Goal: Information Seeking & Learning: Learn about a topic

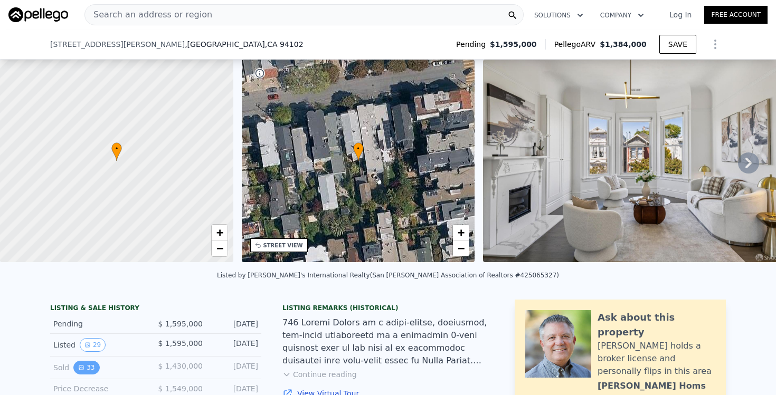
scroll to position [246, 0]
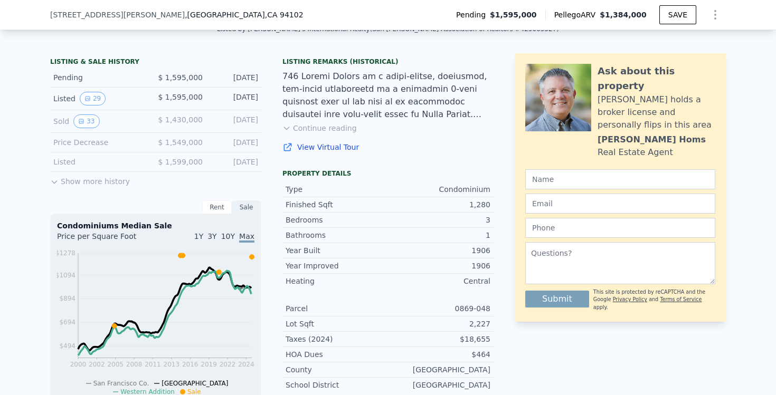
click at [55, 178] on icon at bounding box center [54, 182] width 8 height 8
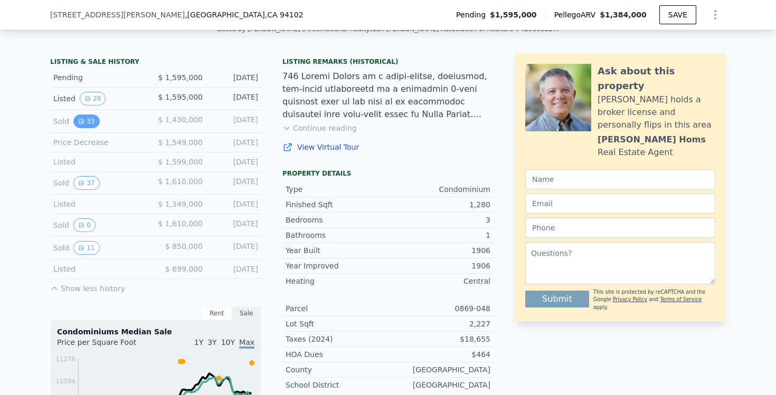
click at [89, 122] on button "33" at bounding box center [86, 122] width 26 height 14
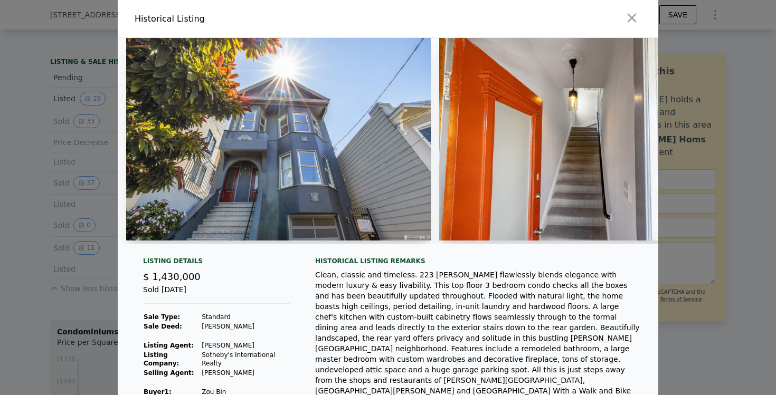
click at [290, 140] on img at bounding box center [278, 139] width 305 height 203
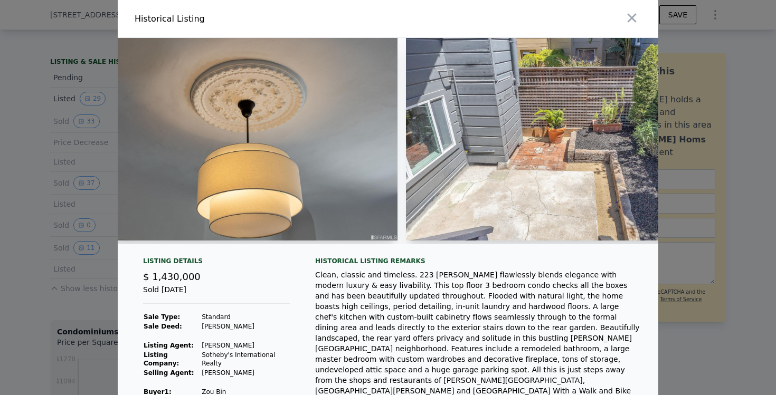
scroll to position [0, 8584]
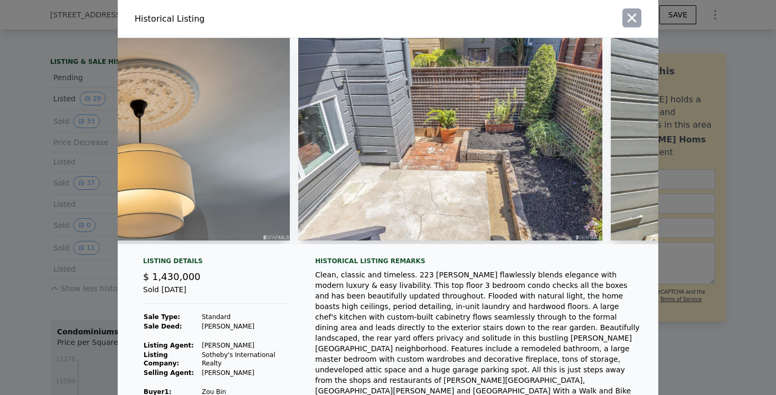
click at [635, 15] on icon "button" at bounding box center [631, 18] width 9 height 9
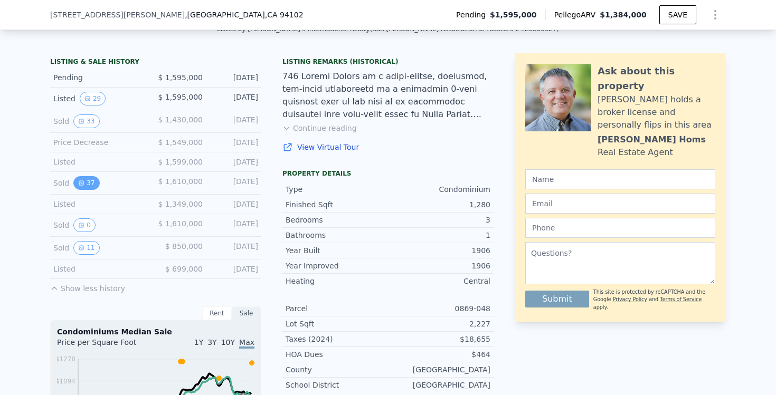
click at [92, 180] on button "37" at bounding box center [86, 183] width 26 height 14
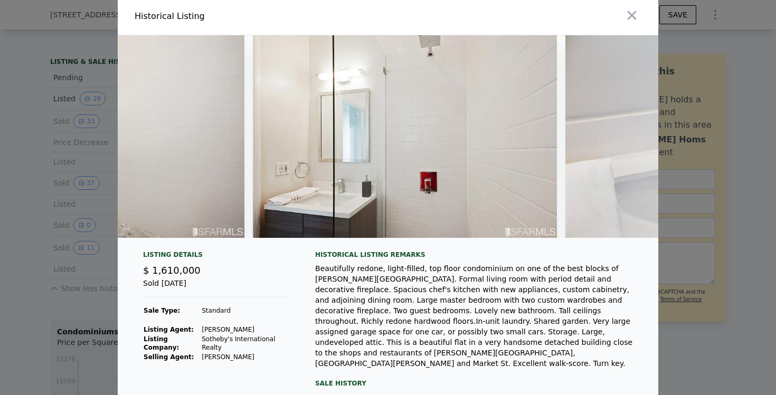
scroll to position [0, 8611]
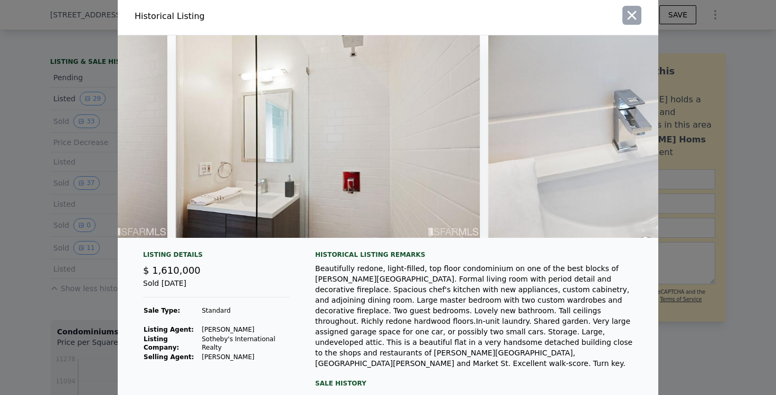
click at [629, 9] on icon "button" at bounding box center [631, 15] width 15 height 15
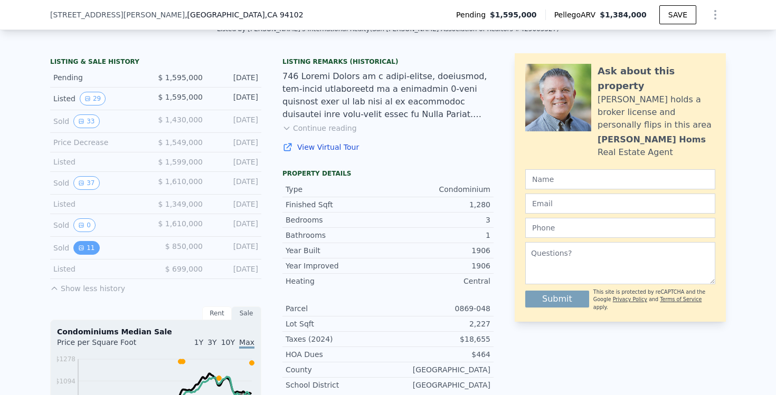
click at [84, 252] on button "11" at bounding box center [86, 248] width 26 height 14
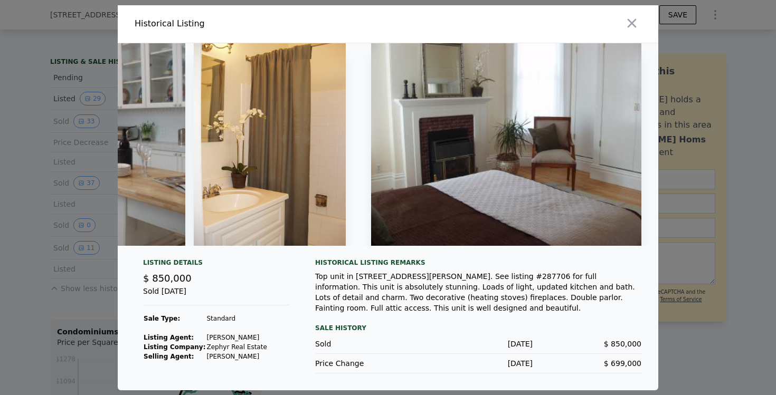
scroll to position [0, 2128]
click at [626, 24] on icon "button" at bounding box center [631, 23] width 15 height 15
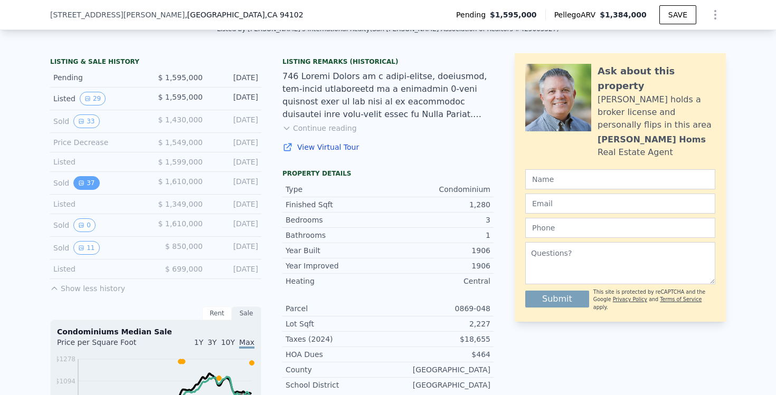
click at [86, 184] on button "37" at bounding box center [86, 183] width 26 height 14
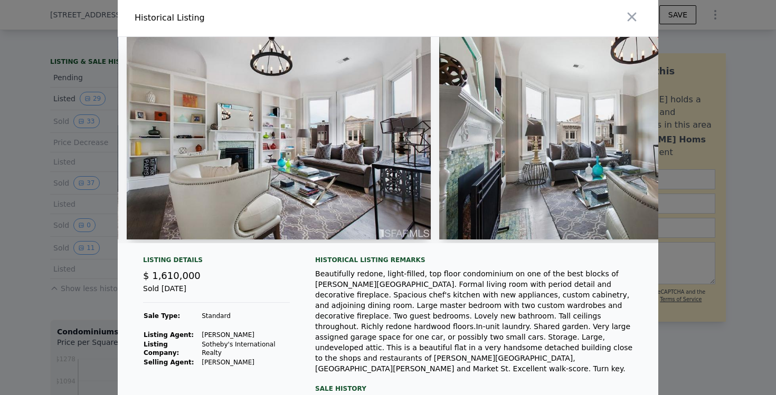
scroll to position [0, 1158]
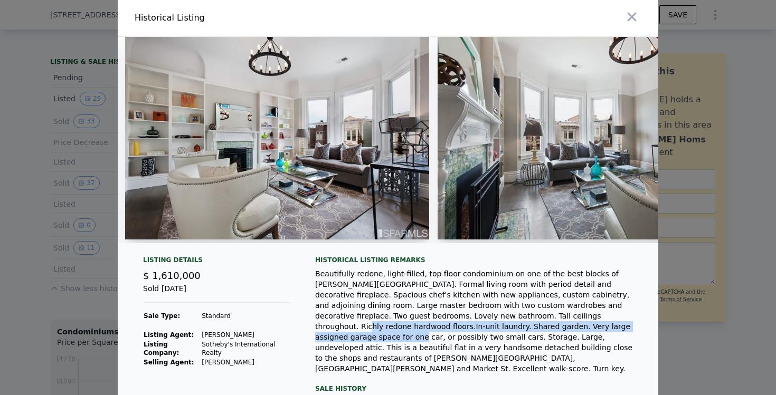
drag, startPoint x: 461, startPoint y: 319, endPoint x: 473, endPoint y: 326, distance: 13.5
click at [473, 326] on div "Beautifully redone, light-filled, top floor condominium on one of the best bloc…" at bounding box center [478, 322] width 326 height 106
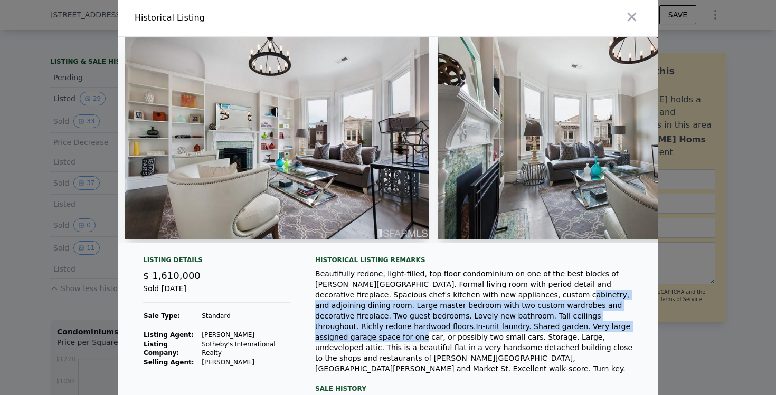
drag, startPoint x: 473, startPoint y: 326, endPoint x: 443, endPoint y: 294, distance: 43.7
click at [443, 294] on div "Beautifully redone, light-filled, top floor condominium on one of the best bloc…" at bounding box center [478, 322] width 326 height 106
drag, startPoint x: 443, startPoint y: 294, endPoint x: 487, endPoint y: 331, distance: 57.7
click at [487, 331] on div "Beautifully redone, light-filled, top floor condominium on one of the best bloc…" at bounding box center [478, 322] width 326 height 106
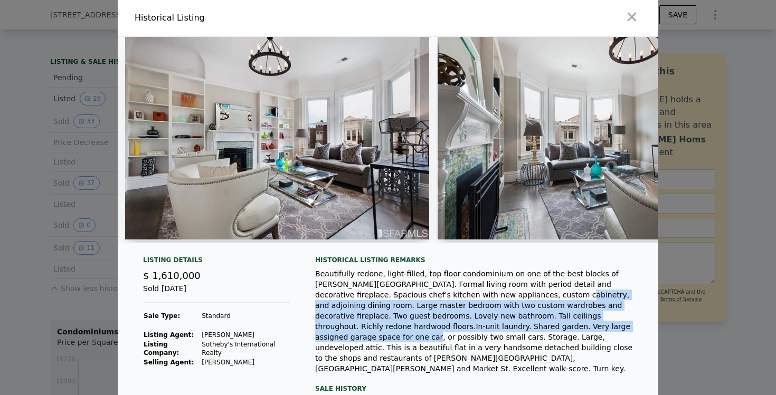
click at [487, 331] on div "Beautifully redone, light-filled, top floor condominium on one of the best bloc…" at bounding box center [478, 322] width 326 height 106
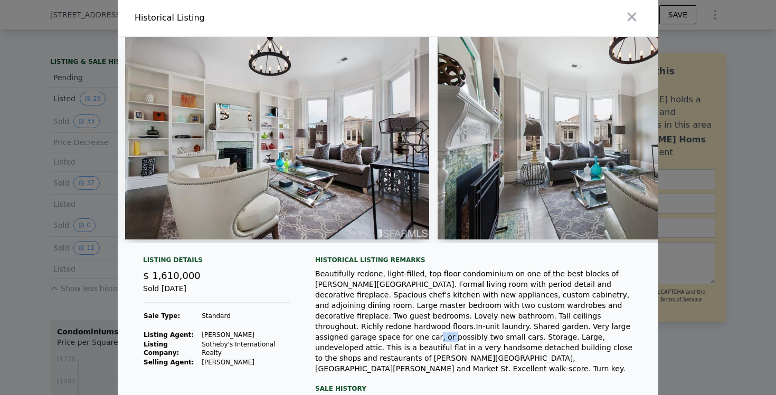
click at [487, 331] on div "Beautifully redone, light-filled, top floor condominium on one of the best bloc…" at bounding box center [478, 322] width 326 height 106
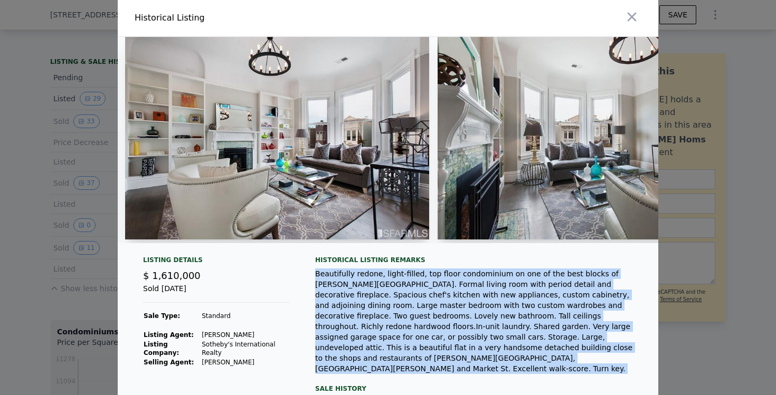
click at [487, 331] on div "Beautifully redone, light-filled, top floor condominium on one of the best bloc…" at bounding box center [478, 322] width 326 height 106
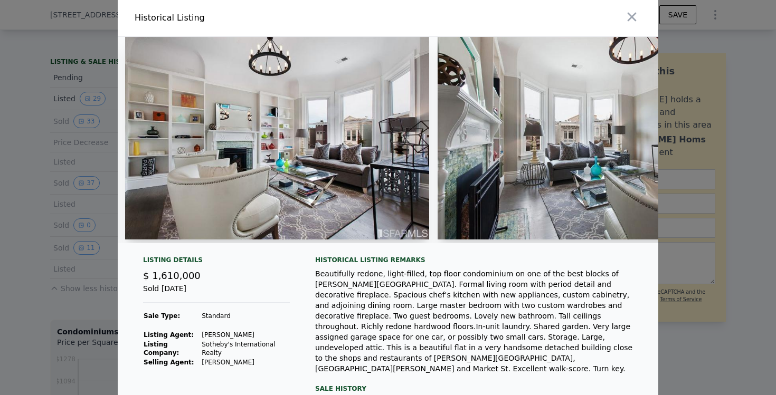
click at [488, 331] on div "Beautifully redone, light-filled, top floor condominium on one of the best bloc…" at bounding box center [478, 322] width 326 height 106
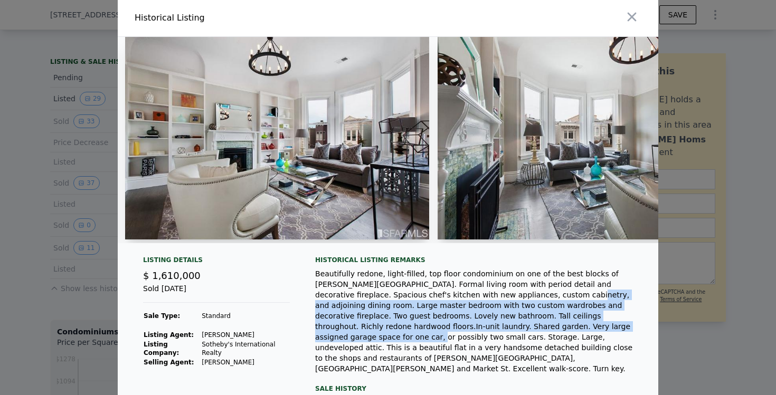
drag, startPoint x: 452, startPoint y: 300, endPoint x: 495, endPoint y: 332, distance: 53.9
click at [495, 332] on div "Beautifully redone, light-filled, top floor condominium on one of the best bloc…" at bounding box center [478, 322] width 326 height 106
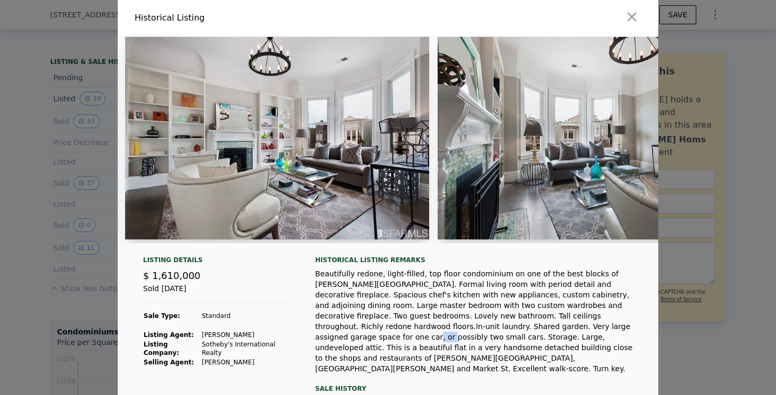
click at [495, 332] on div "Beautifully redone, light-filled, top floor condominium on one of the best bloc…" at bounding box center [478, 322] width 326 height 106
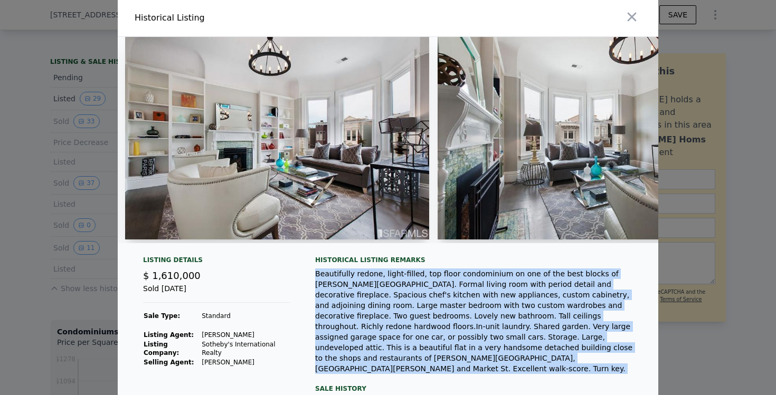
click at [495, 332] on div "Beautifully redone, light-filled, top floor condominium on one of the best bloc…" at bounding box center [478, 322] width 326 height 106
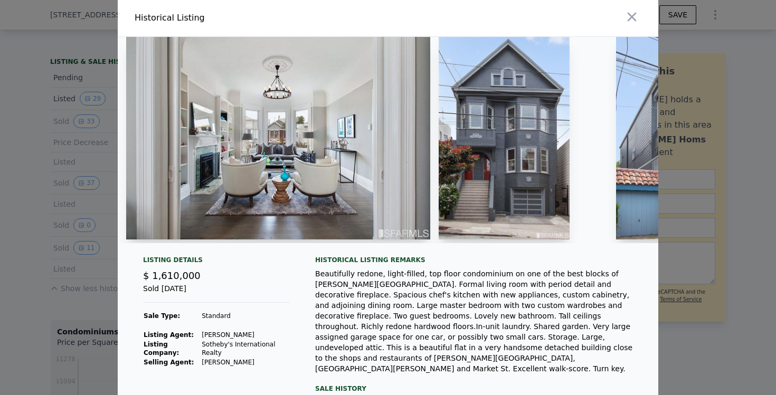
scroll to position [0, 0]
click at [263, 154] on img at bounding box center [278, 138] width 304 height 203
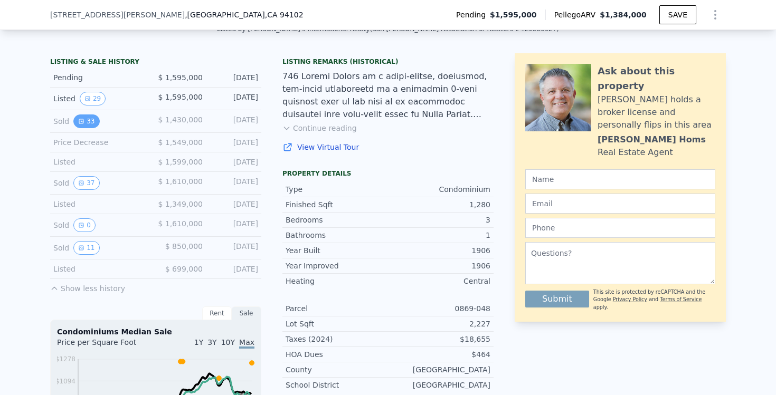
click at [85, 123] on button "33" at bounding box center [86, 122] width 26 height 14
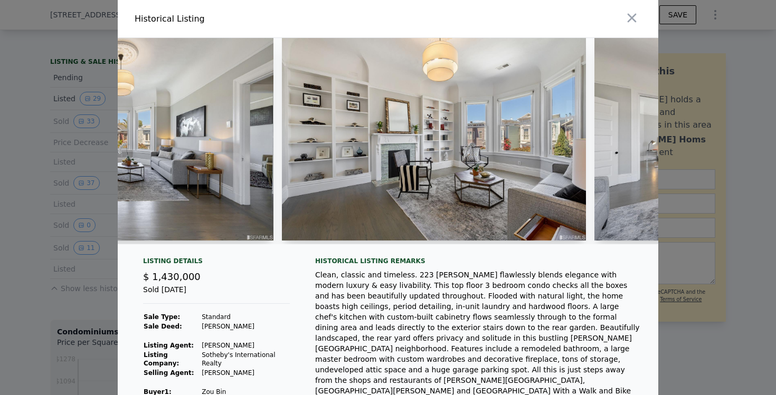
scroll to position [0, 7397]
